Goal: Transaction & Acquisition: Purchase product/service

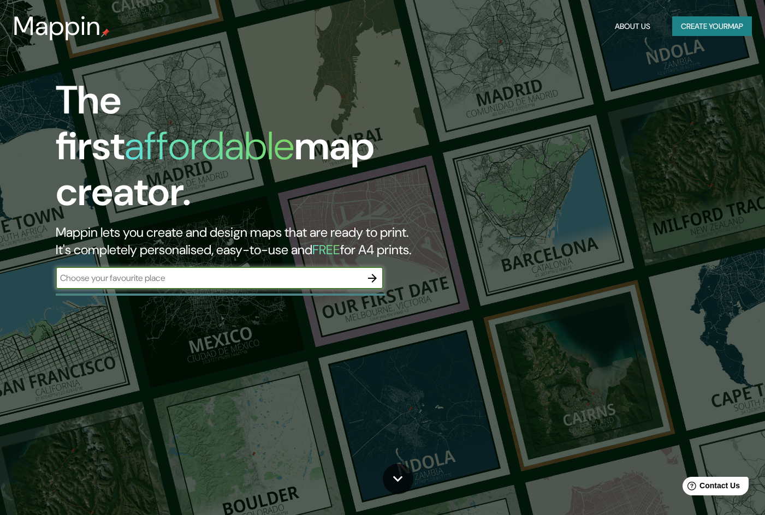
click at [246, 272] on input "text" at bounding box center [209, 278] width 306 height 13
type input "c"
type input "d"
type input "cusco"
click at [374, 274] on icon "button" at bounding box center [372, 278] width 9 height 9
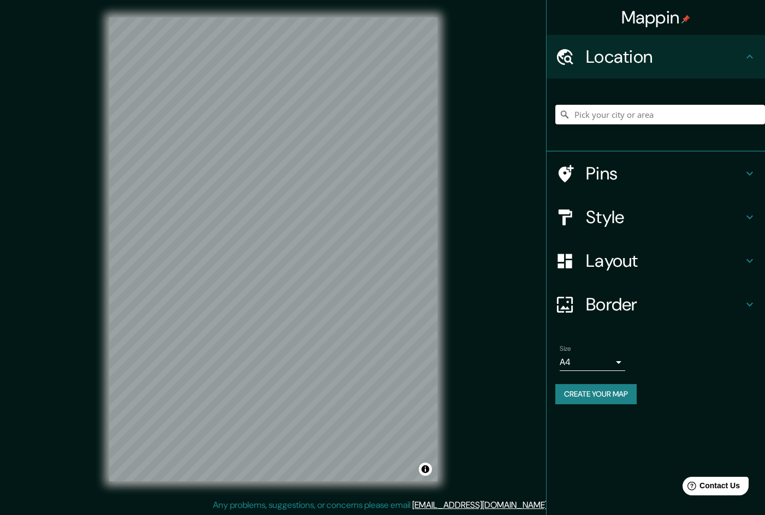
click at [604, 109] on input "Pick your city or area" at bounding box center [660, 115] width 210 height 20
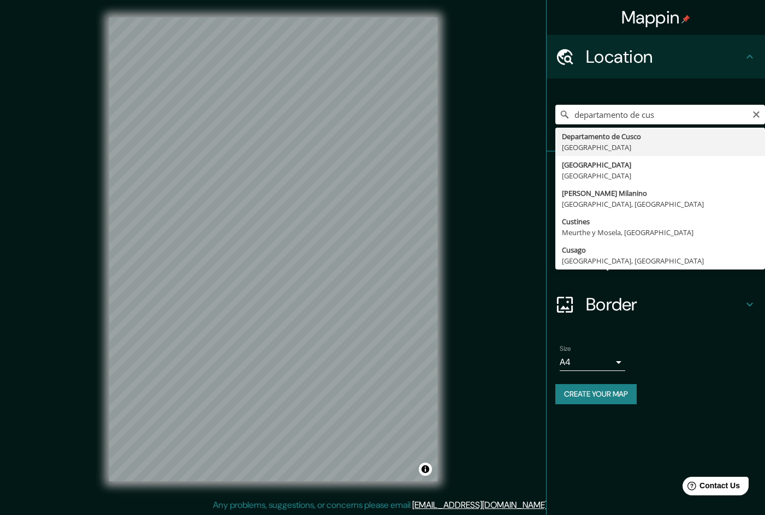
type input "Departamento de [GEOGRAPHIC_DATA], [GEOGRAPHIC_DATA]"
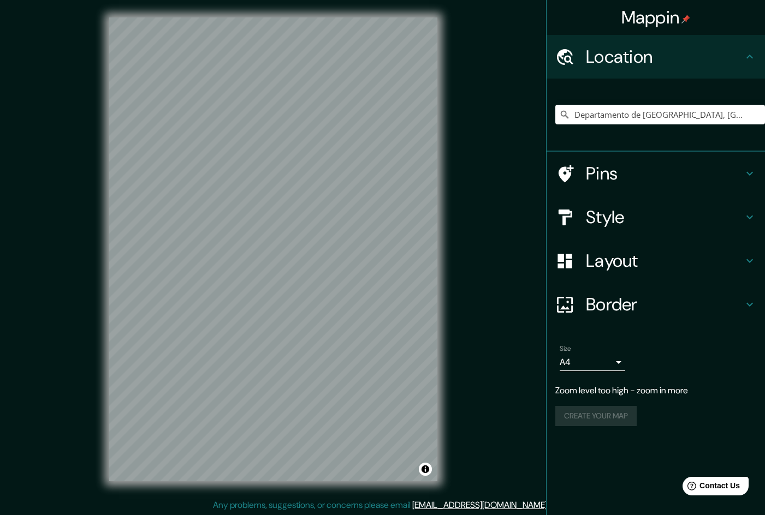
click at [617, 226] on h4 "Style" at bounding box center [664, 217] width 157 height 22
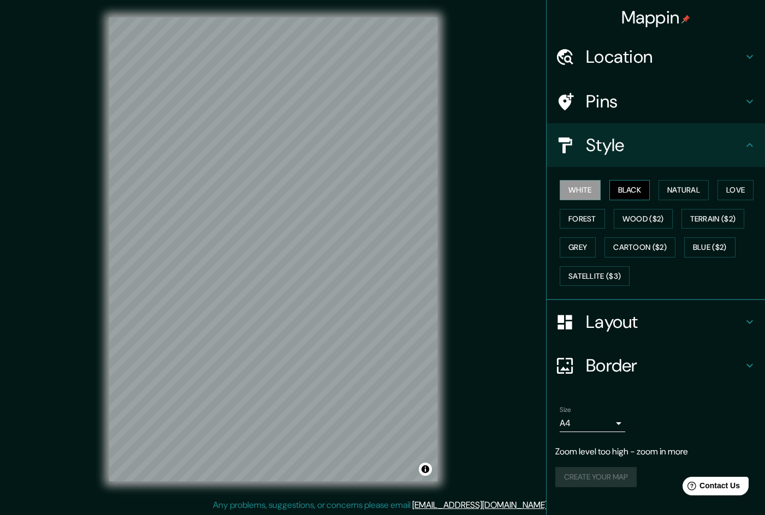
click at [627, 186] on button "Black" at bounding box center [629, 190] width 41 height 20
click at [678, 187] on button "Natural" at bounding box center [683, 190] width 50 height 20
click at [737, 180] on div "White Black Natural Love Forest Wood ($2) Terrain ($2) Grey Cartoon ($2) Blue (…" at bounding box center [660, 233] width 210 height 115
click at [741, 186] on button "Love" at bounding box center [735, 190] width 36 height 20
click at [576, 216] on button "Forest" at bounding box center [582, 219] width 45 height 20
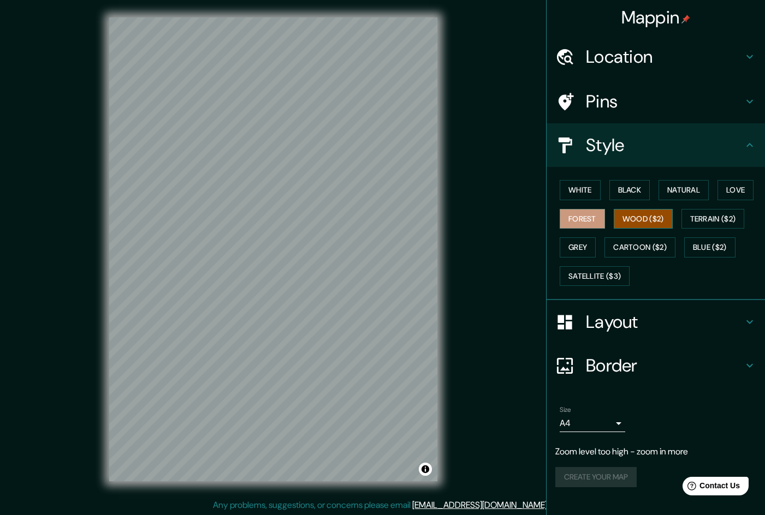
click at [626, 222] on button "Wood ($2)" at bounding box center [643, 219] width 59 height 20
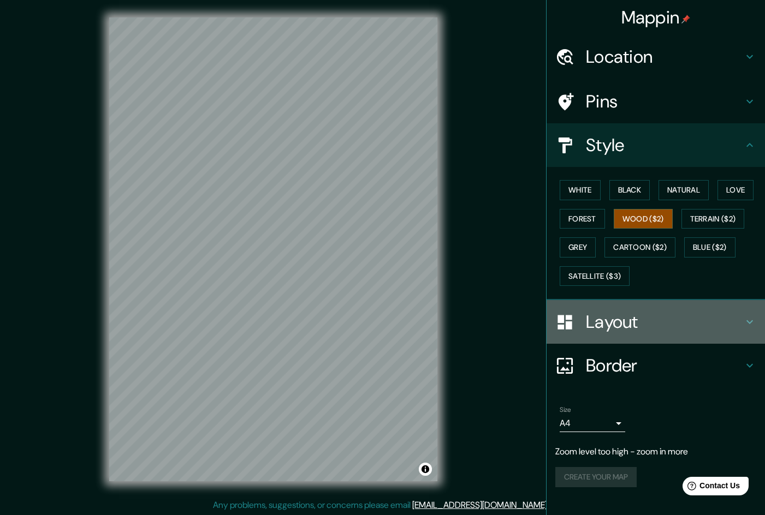
click at [636, 326] on h4 "Layout" at bounding box center [664, 322] width 157 height 22
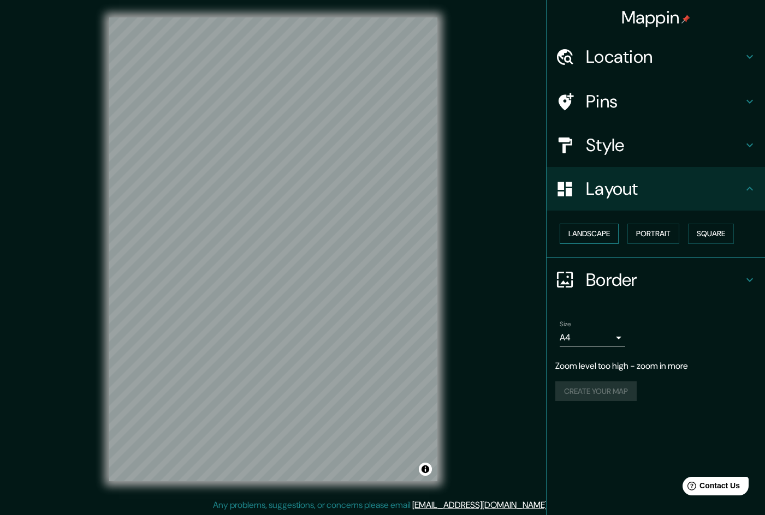
click at [599, 238] on button "Landscape" at bounding box center [589, 234] width 59 height 20
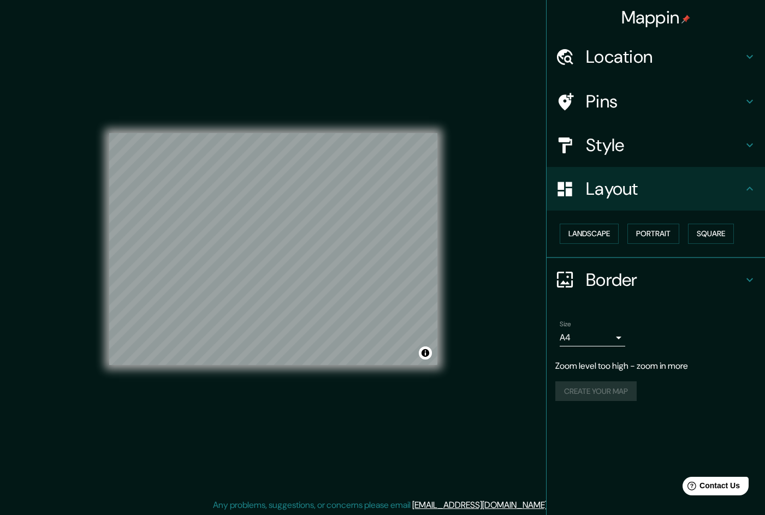
click at [596, 336] on body "Mappin Location [GEOGRAPHIC_DATA], [GEOGRAPHIC_DATA] Pins Style Layout Landscap…" at bounding box center [382, 257] width 765 height 515
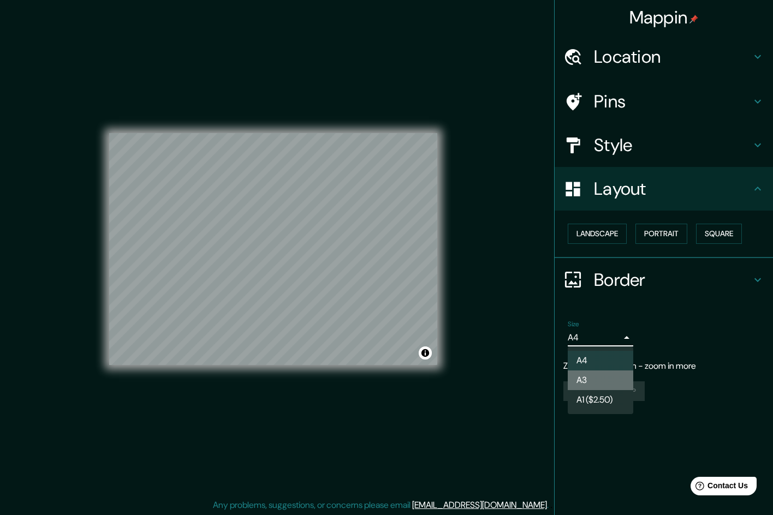
click at [593, 377] on li "A3" at bounding box center [601, 381] width 66 height 20
type input "a4"
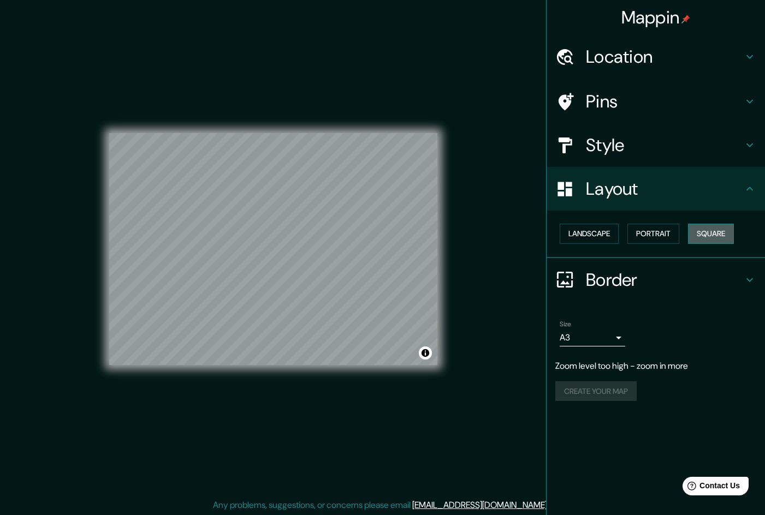
click at [715, 228] on button "Square" at bounding box center [711, 234] width 46 height 20
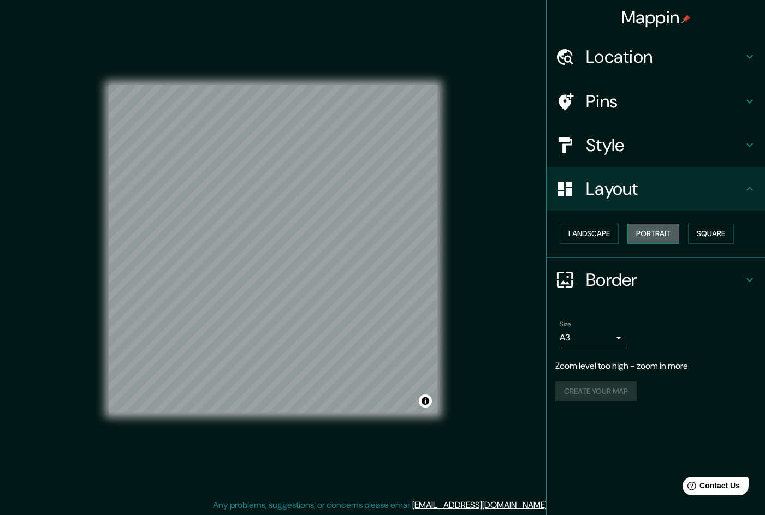
click at [676, 236] on button "Portrait" at bounding box center [653, 234] width 52 height 20
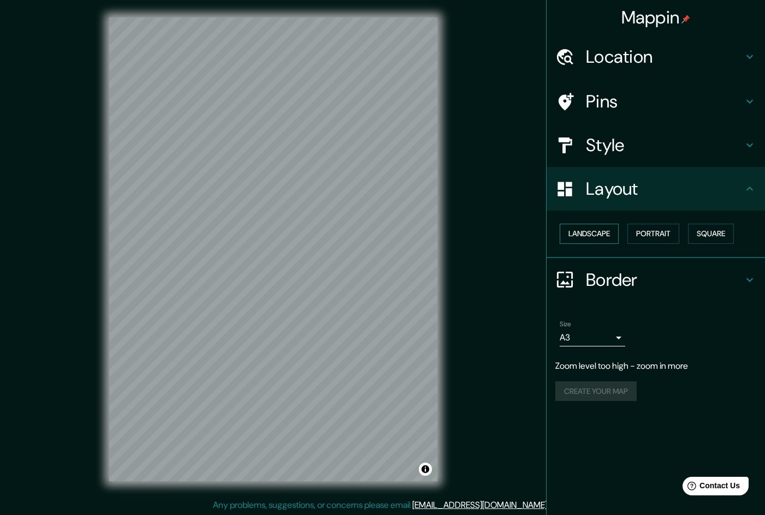
click at [615, 238] on button "Landscape" at bounding box center [589, 234] width 59 height 20
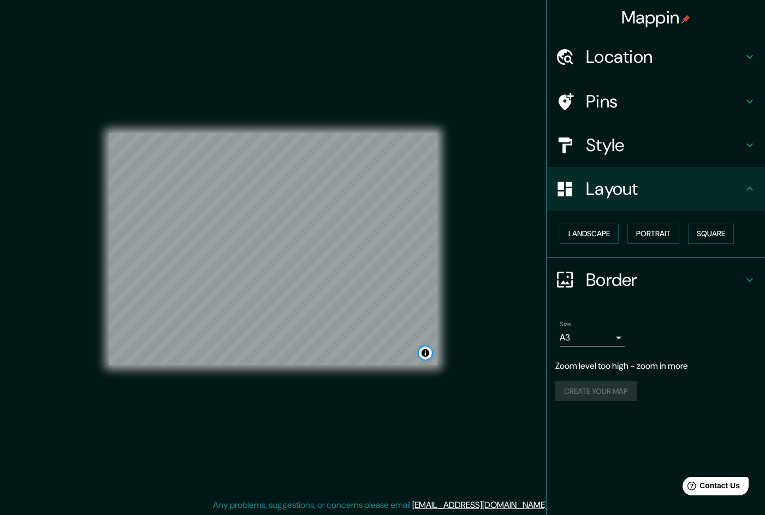
click at [430, 355] on button "Toggle attribution" at bounding box center [425, 353] width 13 height 13
click at [425, 357] on button "Toggle attribution" at bounding box center [425, 353] width 13 height 13
click at [428, 352] on div "© Mapbox © OpenStreetMap Improve this map" at bounding box center [273, 249] width 328 height 232
click at [722, 236] on button "Square" at bounding box center [711, 234] width 46 height 20
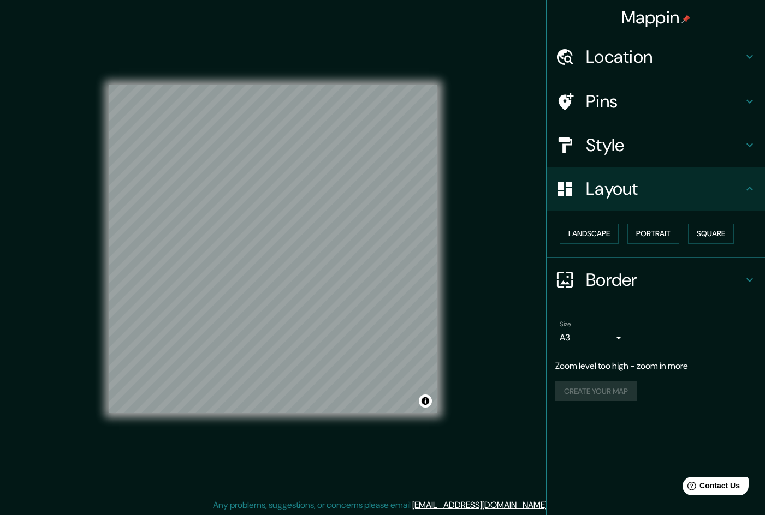
click at [643, 92] on h4 "Pins" at bounding box center [664, 102] width 157 height 22
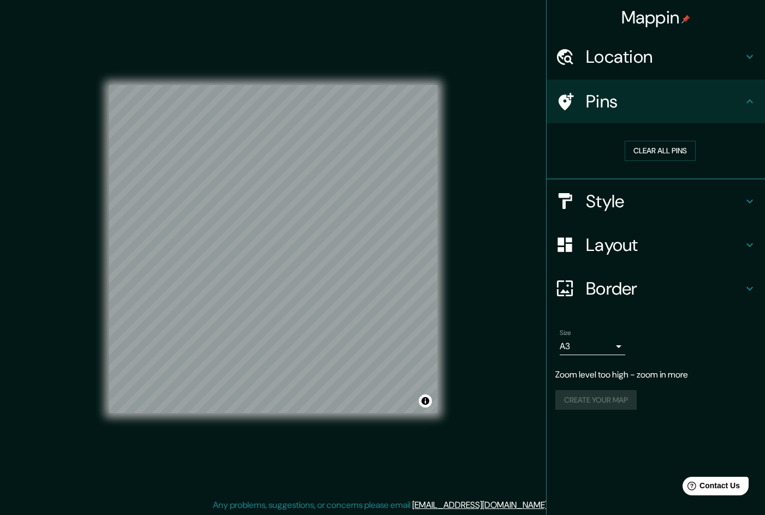
click at [643, 200] on h4 "Style" at bounding box center [664, 202] width 157 height 22
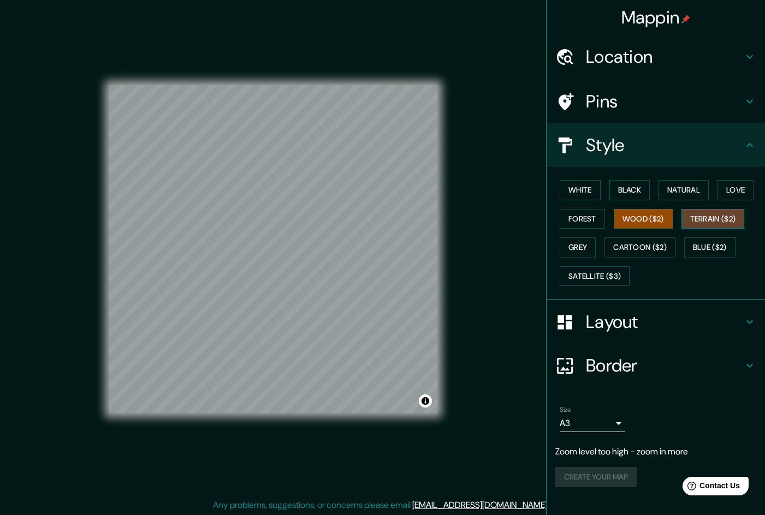
click at [713, 214] on button "Terrain ($2)" at bounding box center [712, 219] width 63 height 20
click at [650, 244] on button "Cartoon ($2)" at bounding box center [639, 248] width 71 height 20
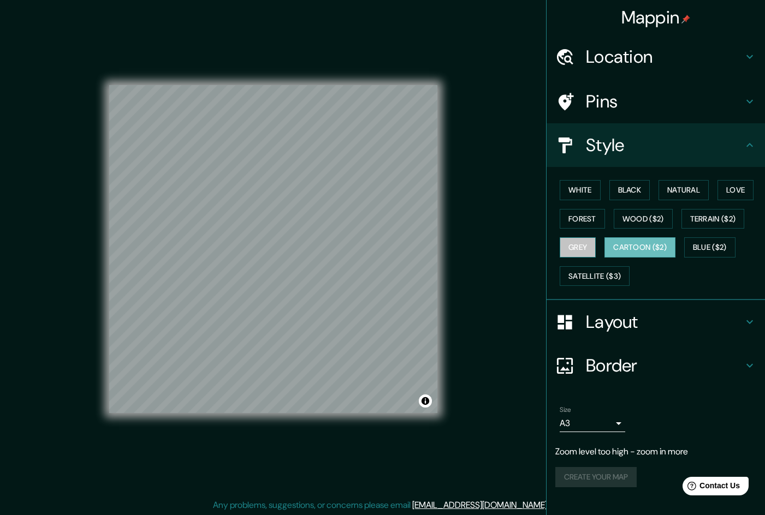
click at [577, 251] on button "Grey" at bounding box center [578, 248] width 36 height 20
click at [610, 279] on button "Satellite ($3)" at bounding box center [595, 276] width 70 height 20
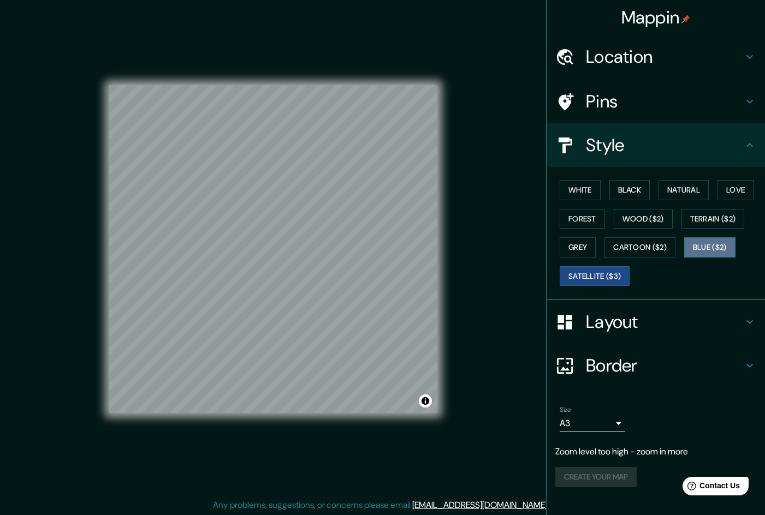
click at [732, 242] on button "Blue ($2)" at bounding box center [709, 248] width 51 height 20
click at [656, 195] on div "White Black Natural Love Forest Wood ($2) Terrain ($2) Grey Cartoon ($2) Blue (…" at bounding box center [660, 233] width 210 height 115
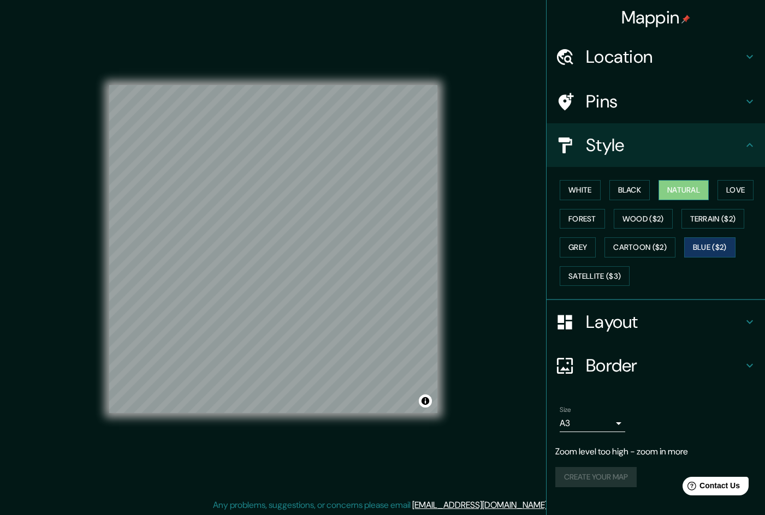
click at [684, 191] on button "Natural" at bounding box center [683, 190] width 50 height 20
click at [625, 330] on h4 "Layout" at bounding box center [664, 322] width 157 height 22
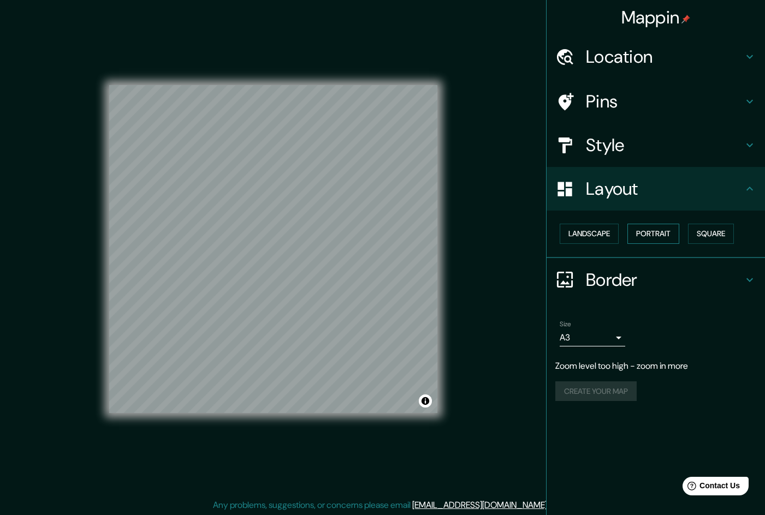
click at [635, 228] on button "Portrait" at bounding box center [653, 234] width 52 height 20
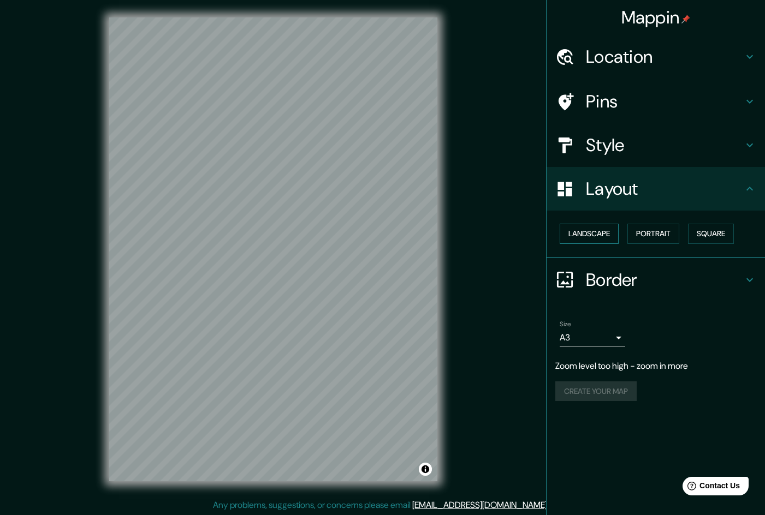
click at [608, 233] on button "Landscape" at bounding box center [589, 234] width 59 height 20
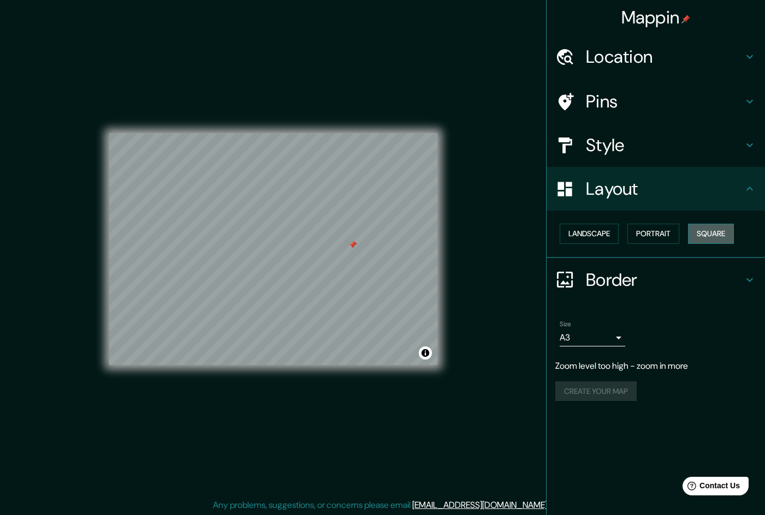
click at [724, 229] on button "Square" at bounding box center [711, 234] width 46 height 20
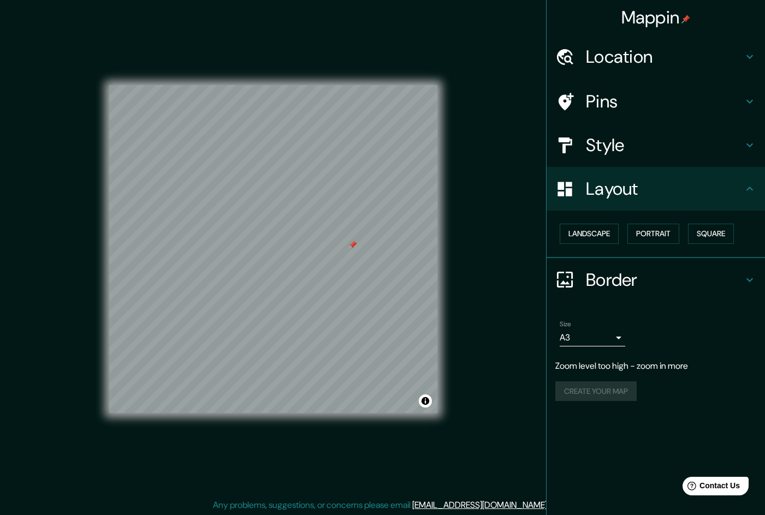
click at [720, 204] on div "Layout" at bounding box center [656, 189] width 218 height 44
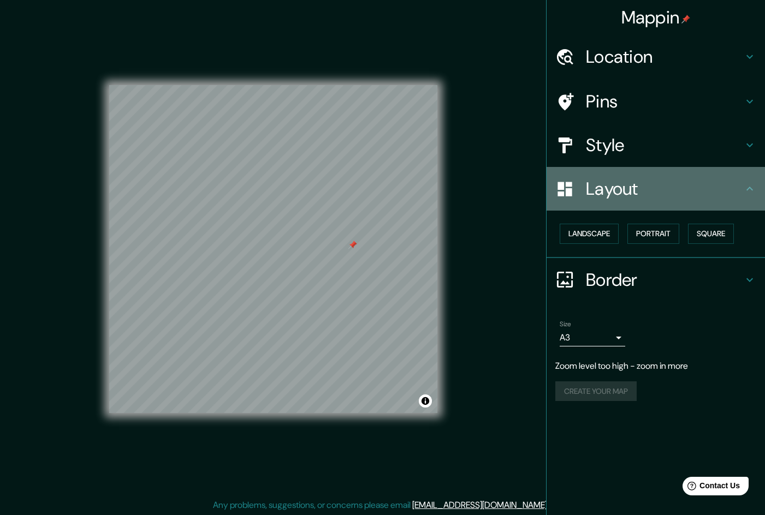
click at [720, 203] on div "Layout" at bounding box center [656, 189] width 218 height 44
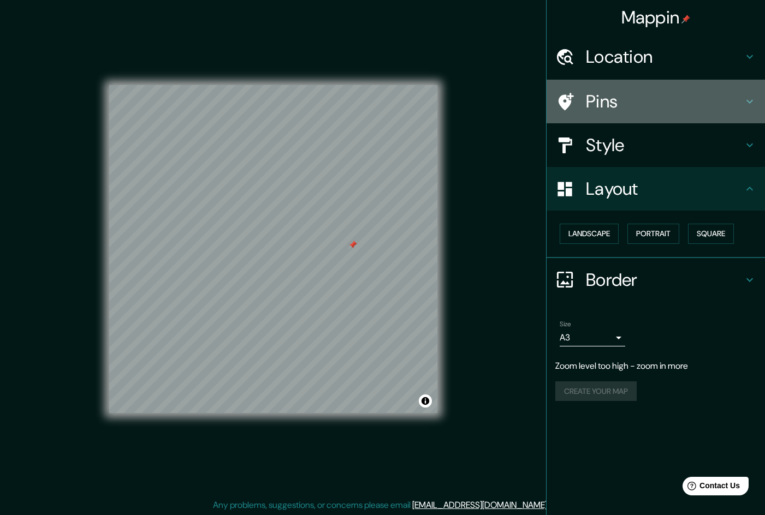
click at [620, 108] on h4 "Pins" at bounding box center [664, 102] width 157 height 22
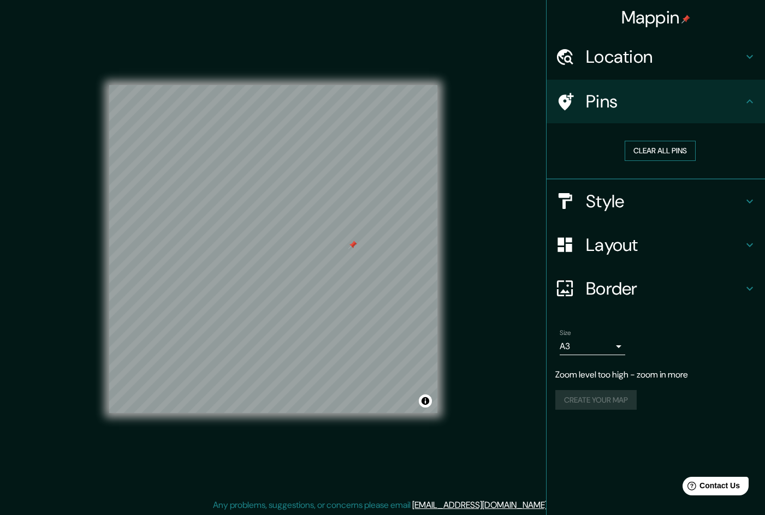
click at [670, 154] on button "Clear all pins" at bounding box center [660, 151] width 71 height 20
click at [676, 289] on h4 "Border" at bounding box center [664, 289] width 157 height 22
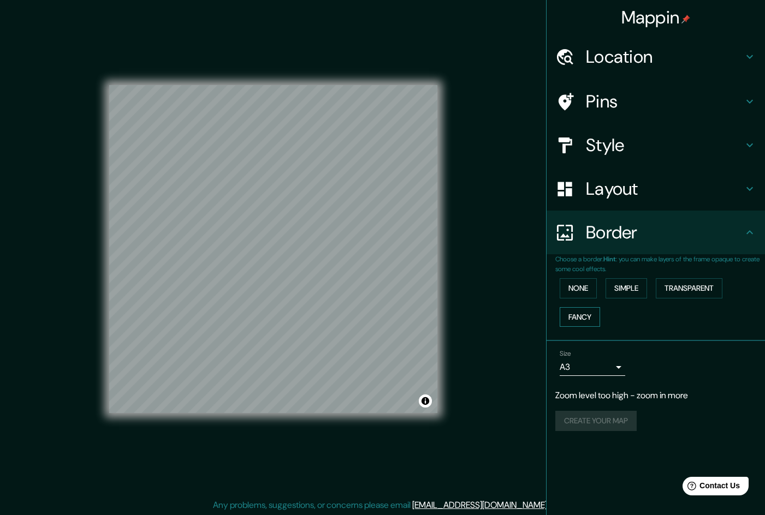
click at [587, 314] on button "Fancy" at bounding box center [580, 317] width 40 height 20
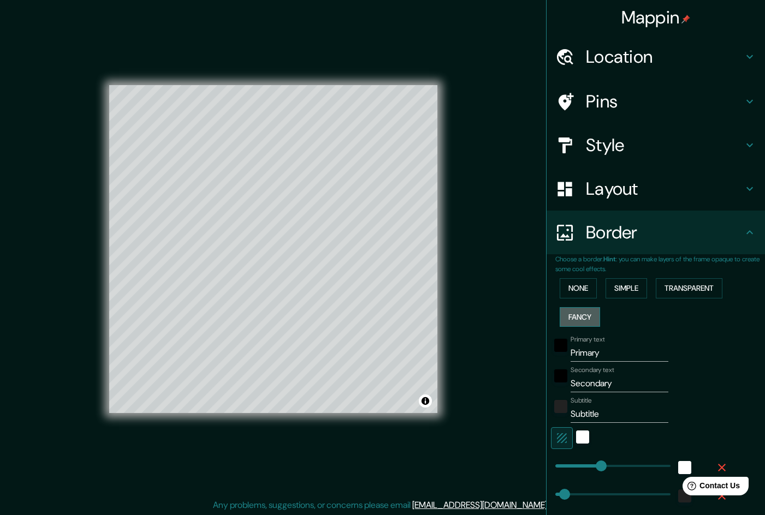
click at [586, 314] on button "Fancy" at bounding box center [580, 317] width 40 height 20
type input "240"
type input "48"
type input "24"
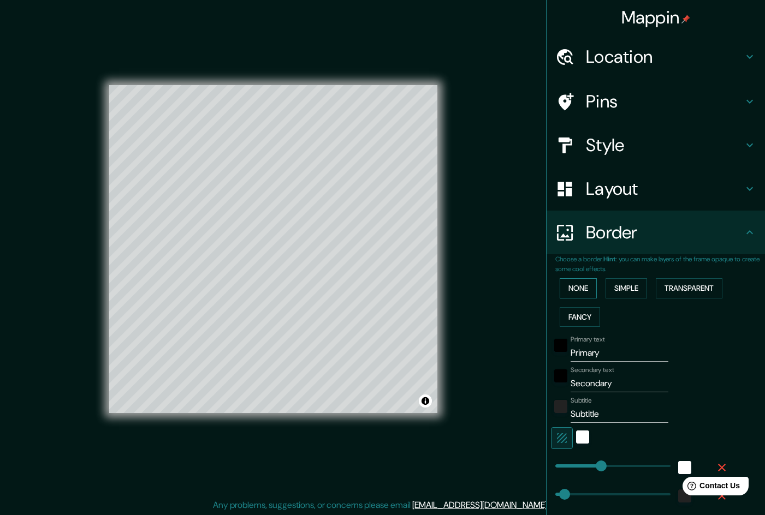
click at [584, 293] on button "None" at bounding box center [578, 288] width 37 height 20
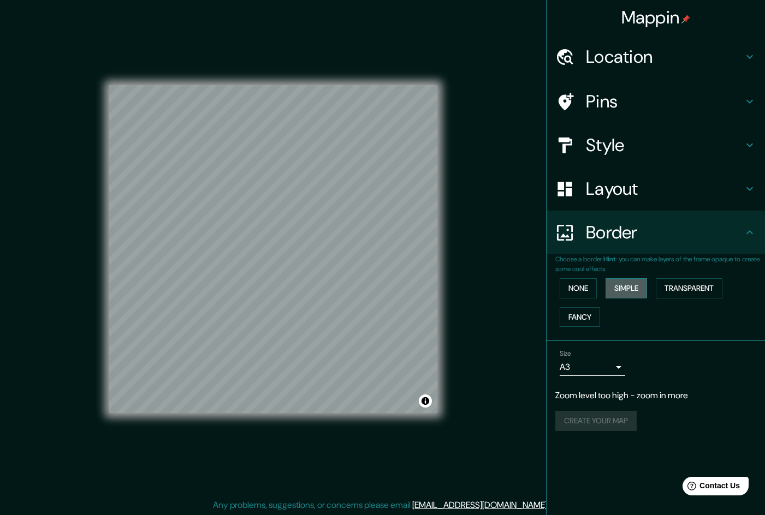
click at [634, 297] on button "Simple" at bounding box center [625, 288] width 41 height 20
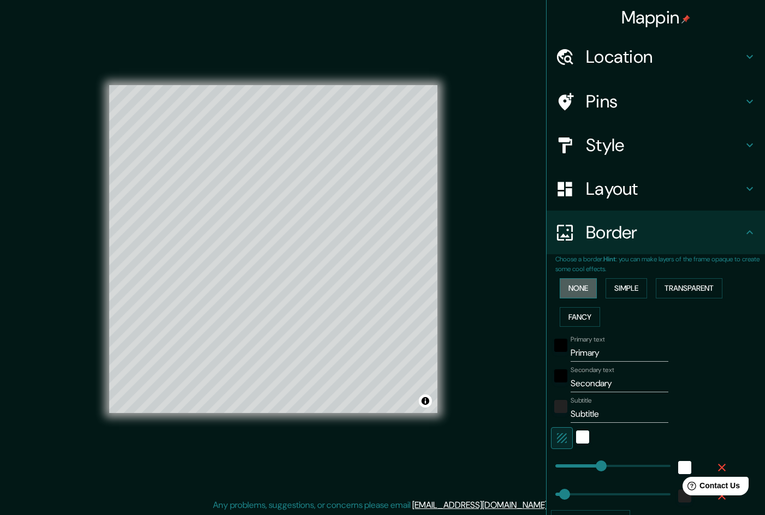
click at [579, 289] on button "None" at bounding box center [578, 288] width 37 height 20
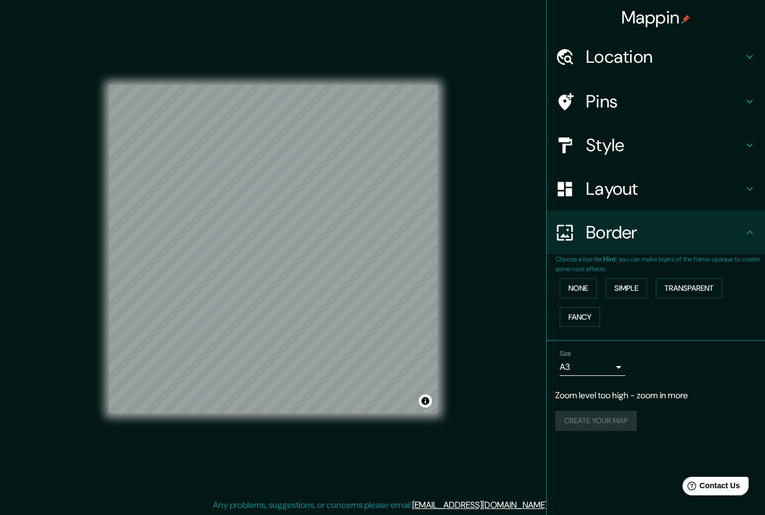
click at [651, 197] on h4 "Layout" at bounding box center [664, 189] width 157 height 22
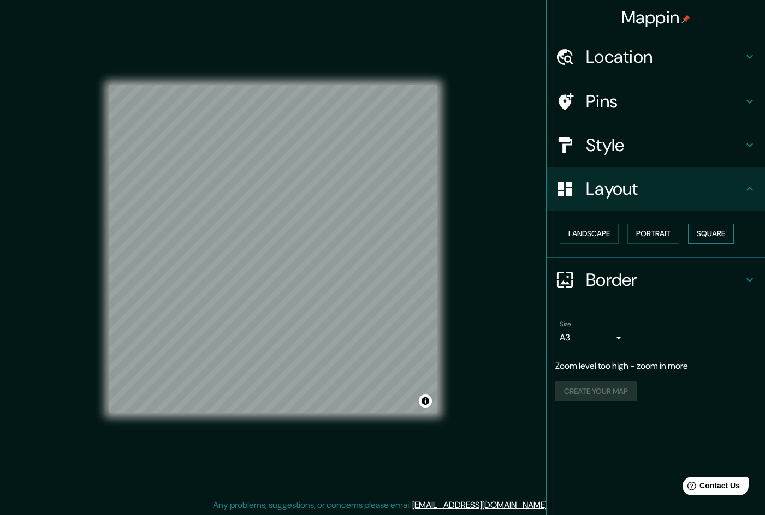
click at [723, 236] on button "Square" at bounding box center [711, 234] width 46 height 20
click at [595, 395] on div "Create your map" at bounding box center [655, 392] width 201 height 20
click at [608, 371] on p "Zoom level too high - zoom in more" at bounding box center [655, 366] width 201 height 13
click at [616, 347] on div "Size A3 a4" at bounding box center [655, 333] width 201 height 35
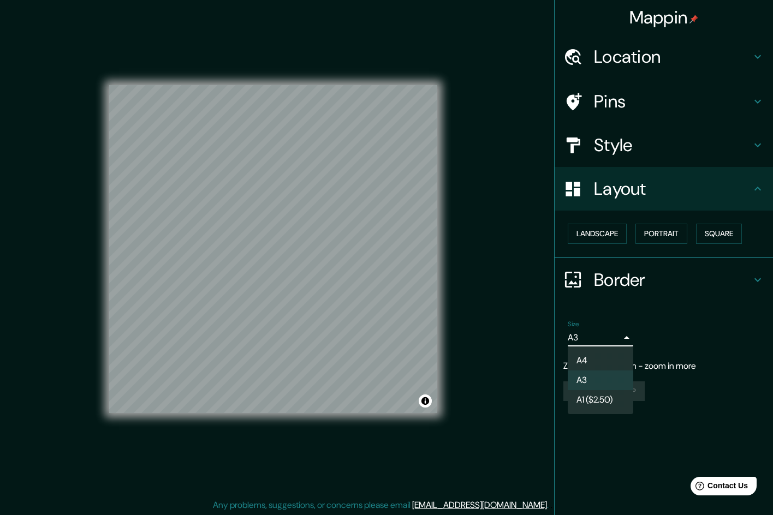
click at [617, 340] on body "Mappin Location [GEOGRAPHIC_DATA], [GEOGRAPHIC_DATA] Pins Style Layout Landscap…" at bounding box center [386, 257] width 773 height 515
click at [618, 398] on li "A1 ($2.50)" at bounding box center [601, 400] width 66 height 20
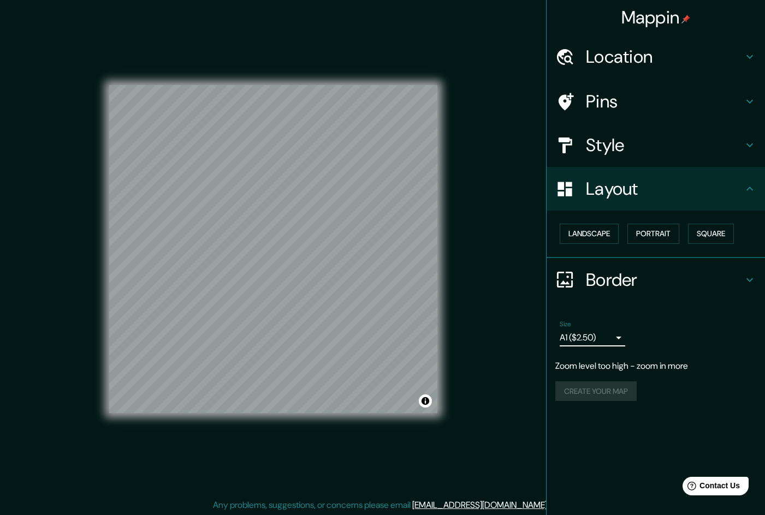
click at [619, 340] on body "Mappin Location [GEOGRAPHIC_DATA], [GEOGRAPHIC_DATA] Pins Style Layout Landscap…" at bounding box center [382, 257] width 765 height 515
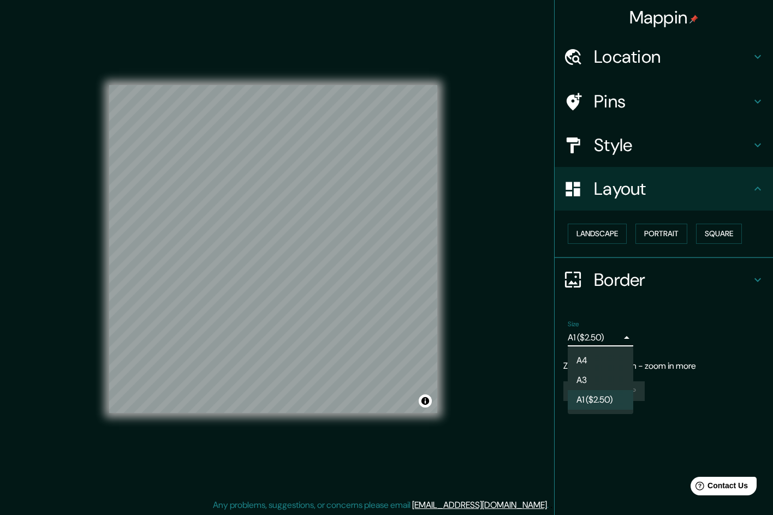
click at [618, 358] on li "A4" at bounding box center [601, 361] width 66 height 20
type input "single"
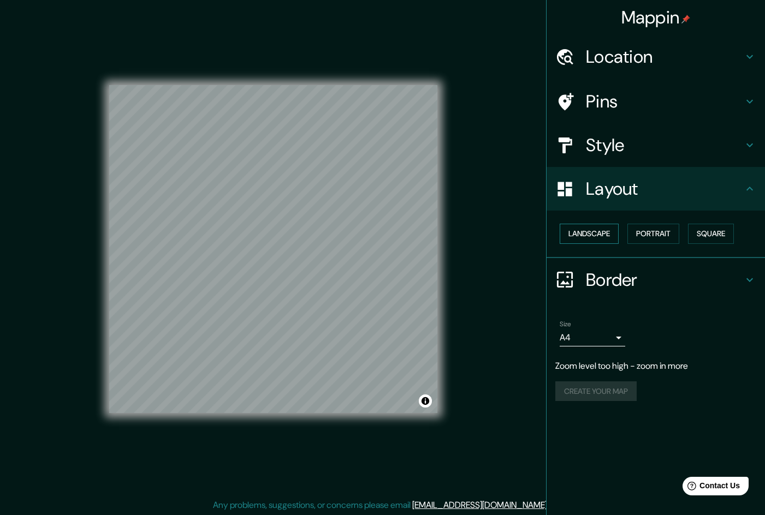
click at [604, 236] on button "Landscape" at bounding box center [589, 234] width 59 height 20
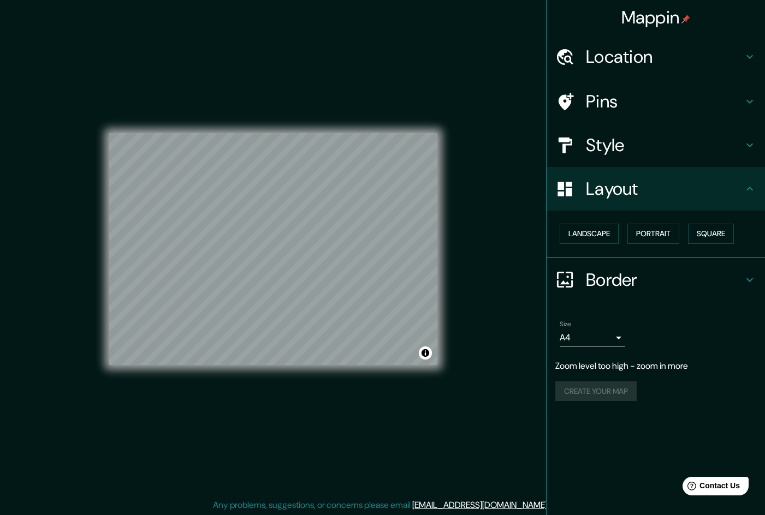
click at [628, 189] on h4 "Layout" at bounding box center [664, 189] width 157 height 22
click at [623, 155] on h4 "Style" at bounding box center [664, 145] width 157 height 22
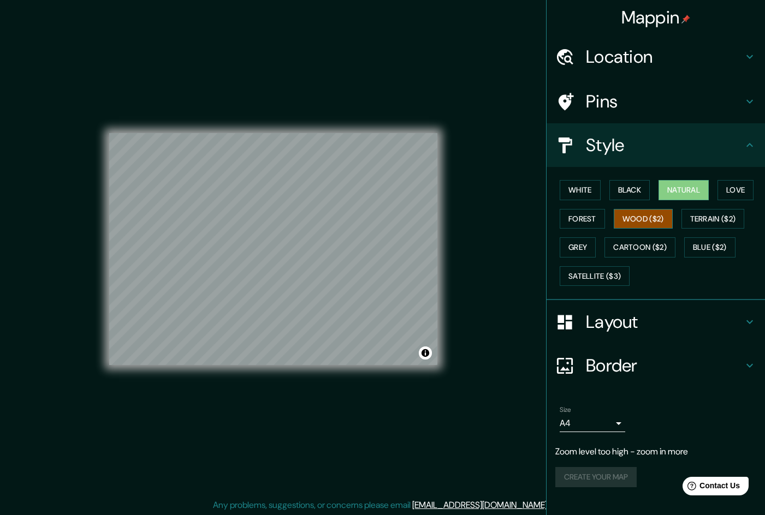
click at [651, 216] on button "Wood ($2)" at bounding box center [643, 219] width 59 height 20
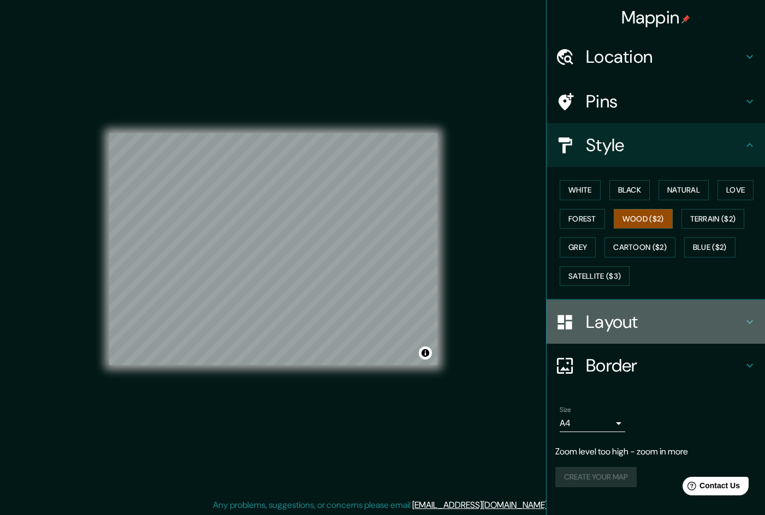
click at [646, 321] on h4 "Layout" at bounding box center [664, 322] width 157 height 22
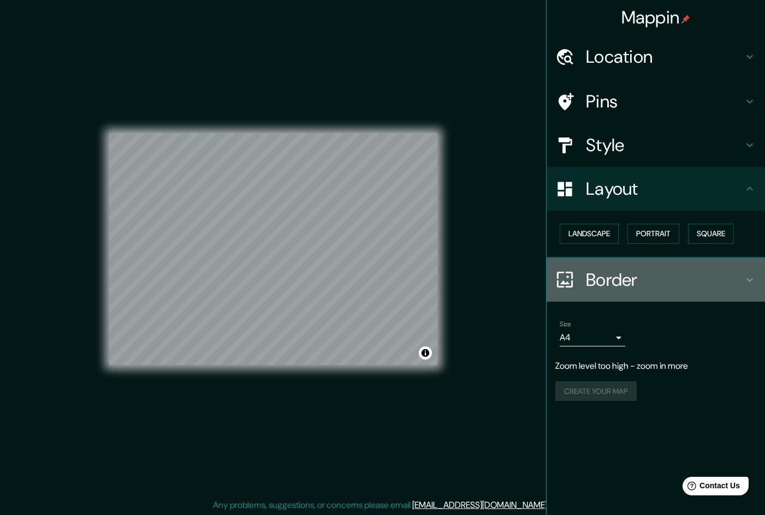
click at [640, 297] on div "Border" at bounding box center [656, 280] width 218 height 44
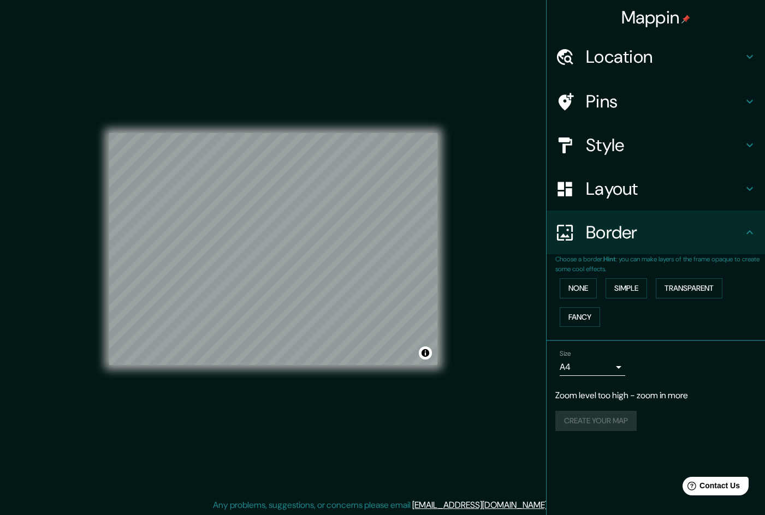
click at [631, 191] on h4 "Layout" at bounding box center [664, 189] width 157 height 22
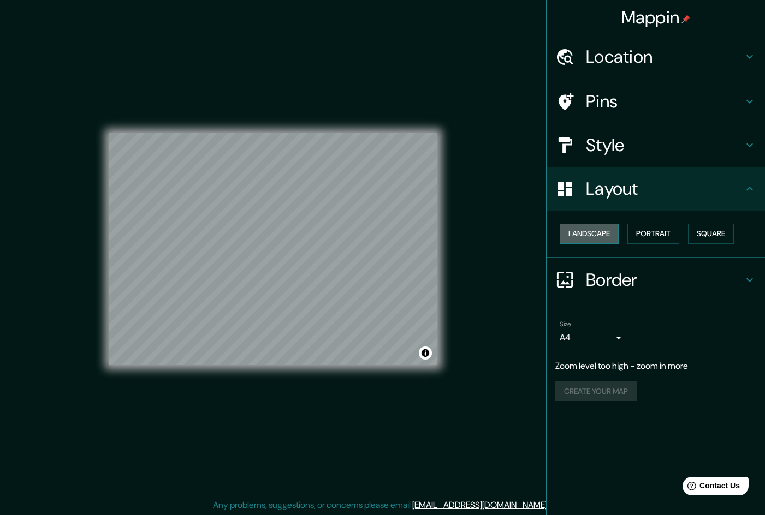
click at [610, 235] on button "Landscape" at bounding box center [589, 234] width 59 height 20
click at [666, 242] on button "Portrait" at bounding box center [653, 234] width 52 height 20
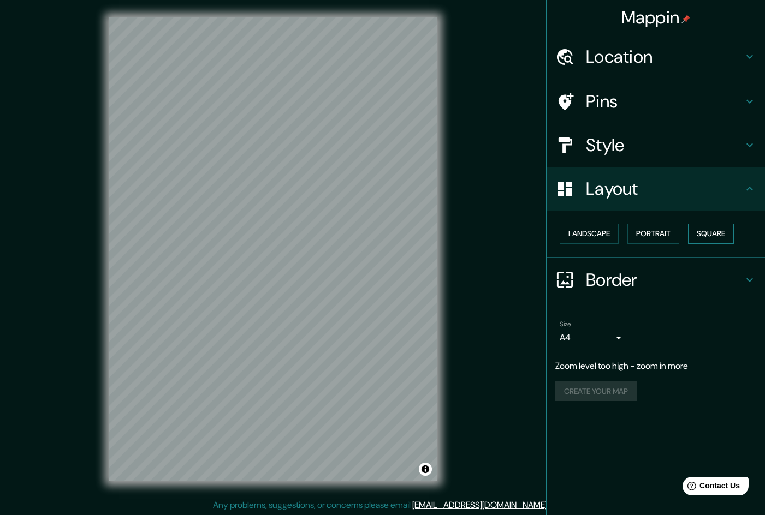
click at [712, 235] on button "Square" at bounding box center [711, 234] width 46 height 20
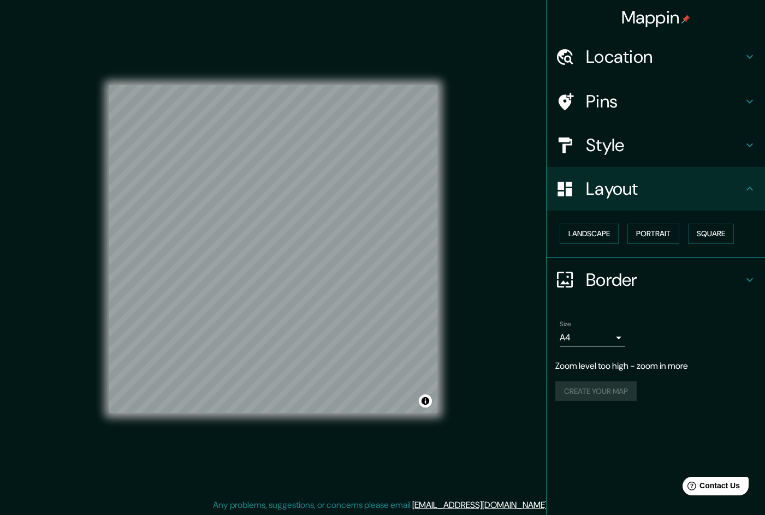
drag, startPoint x: 108, startPoint y: 203, endPoint x: 93, endPoint y: 203, distance: 14.7
click at [78, 204] on div "Mappin Location [GEOGRAPHIC_DATA], [GEOGRAPHIC_DATA] Pins Style Layout Landscap…" at bounding box center [382, 258] width 765 height 516
drag, startPoint x: 426, startPoint y: 395, endPoint x: 467, endPoint y: 270, distance: 131.6
click at [467, 270] on div "Mappin Location [GEOGRAPHIC_DATA], [GEOGRAPHIC_DATA] Pins Style Layout Landscap…" at bounding box center [382, 258] width 765 height 516
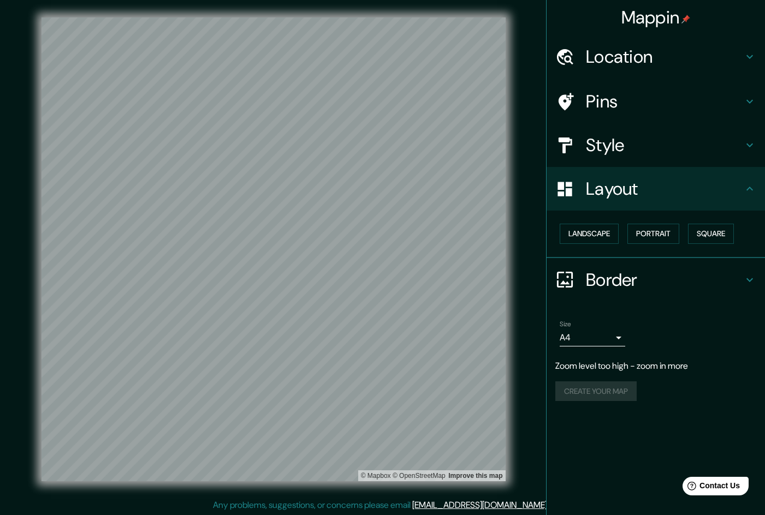
click at [644, 147] on h4 "Style" at bounding box center [664, 145] width 157 height 22
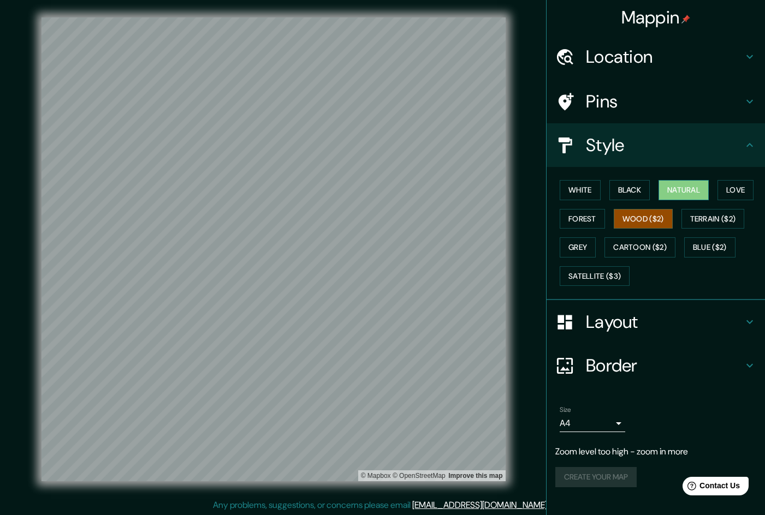
click at [694, 187] on button "Natural" at bounding box center [683, 190] width 50 height 20
click at [644, 323] on h4 "Layout" at bounding box center [664, 322] width 157 height 22
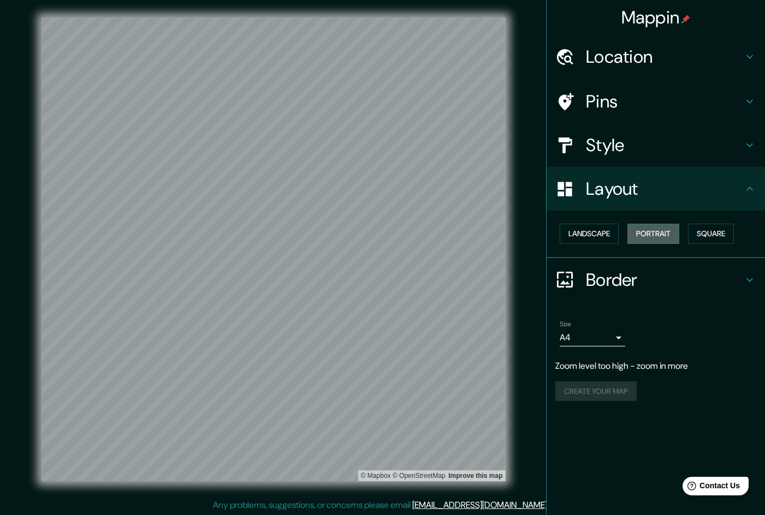
click at [656, 231] on button "Portrait" at bounding box center [653, 234] width 52 height 20
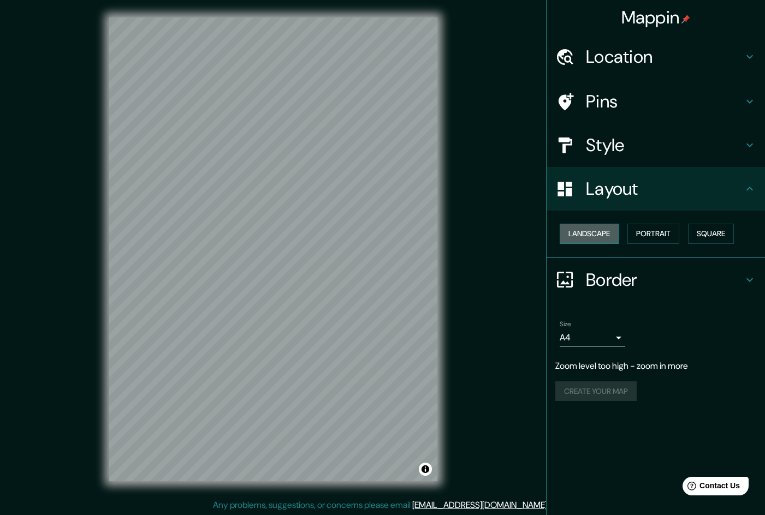
click at [597, 228] on button "Landscape" at bounding box center [589, 234] width 59 height 20
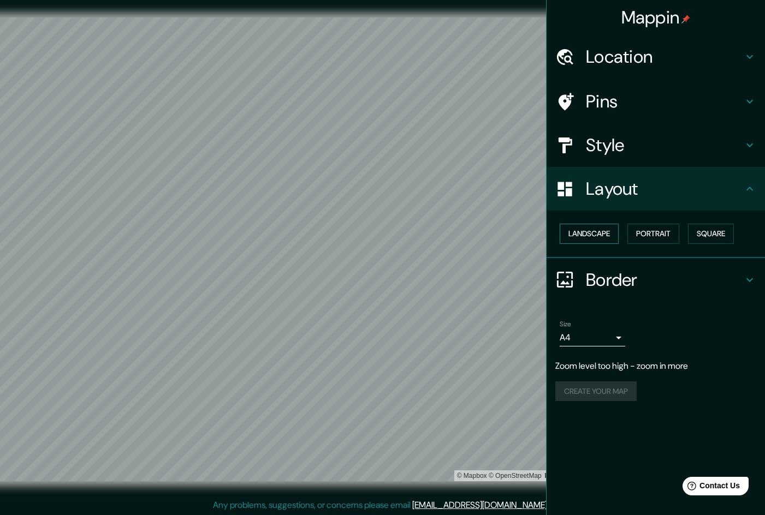
click at [597, 228] on button "Landscape" at bounding box center [589, 234] width 59 height 20
